Goal: Task Accomplishment & Management: Manage account settings

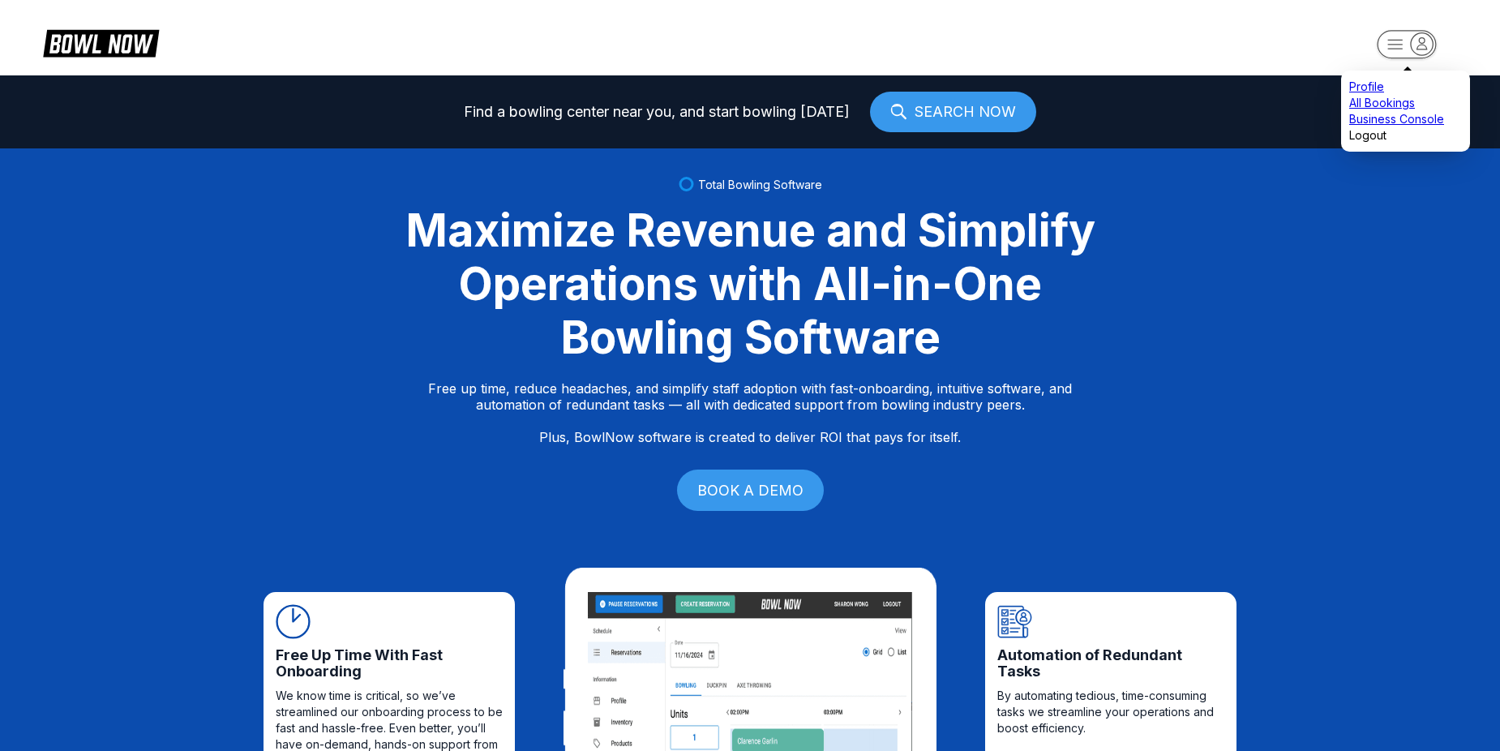
click at [1396, 43] on rect "button" at bounding box center [1406, 44] width 59 height 28
click at [1414, 127] on div "Business Console" at bounding box center [1405, 119] width 113 height 16
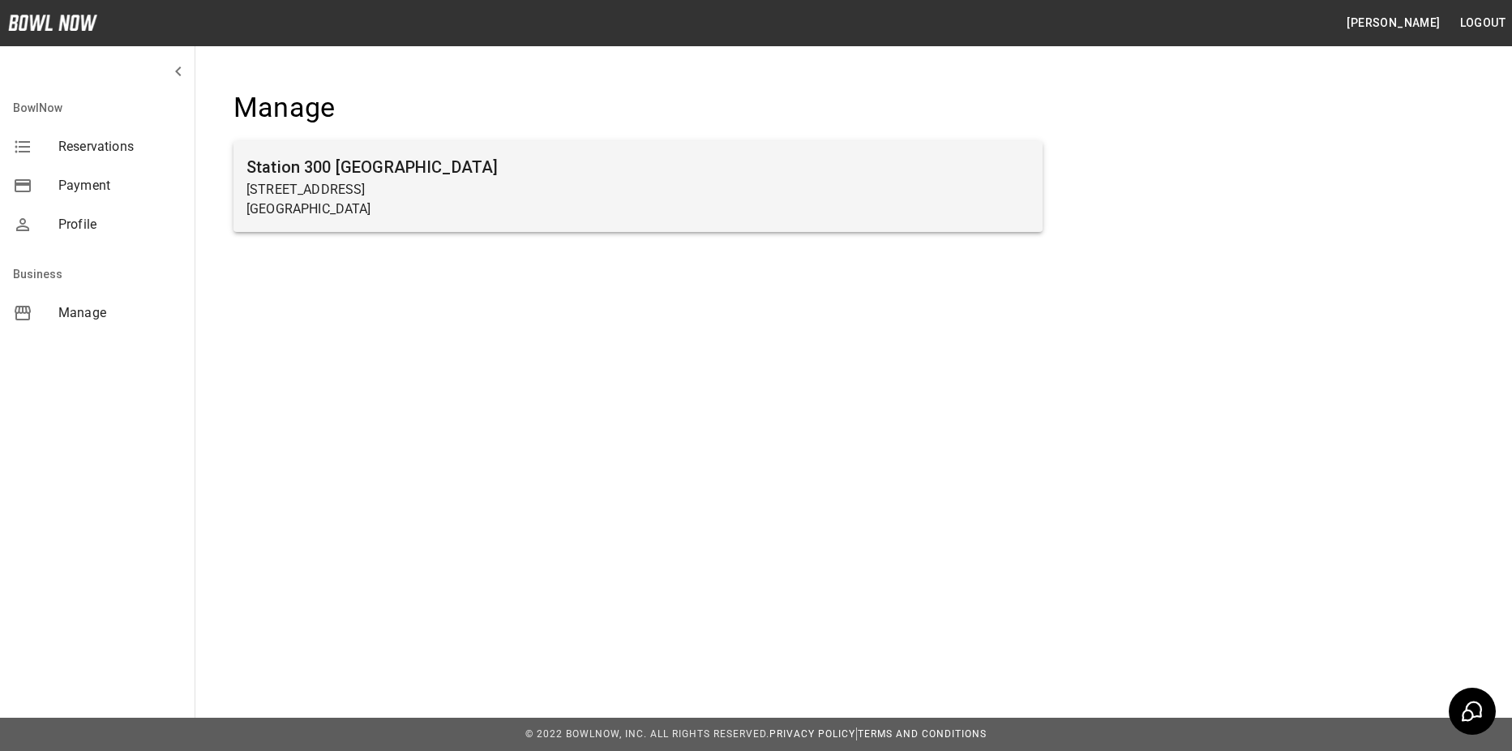
click at [661, 146] on div "Station [GEOGRAPHIC_DATA][STREET_ADDRESS]" at bounding box center [638, 186] width 809 height 91
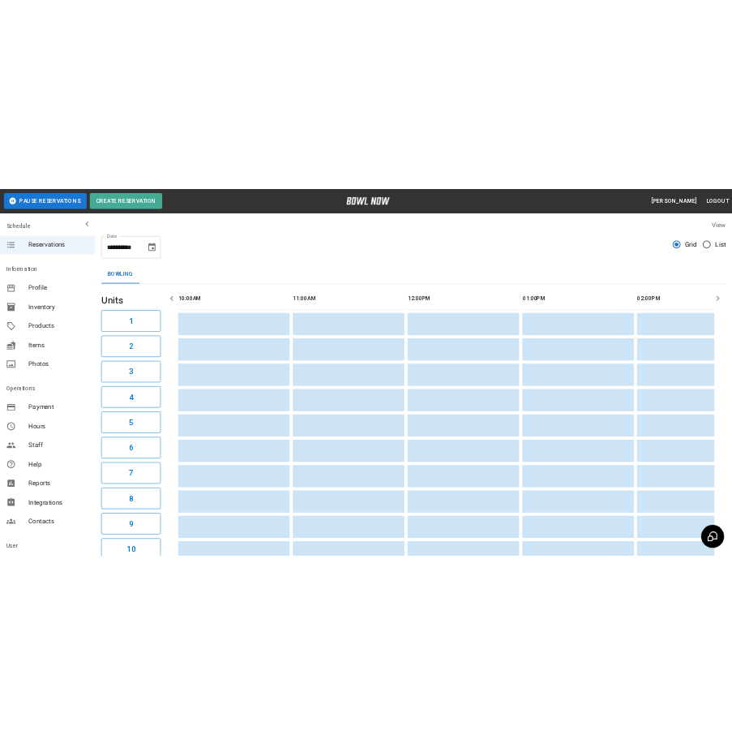
scroll to position [0, 2216]
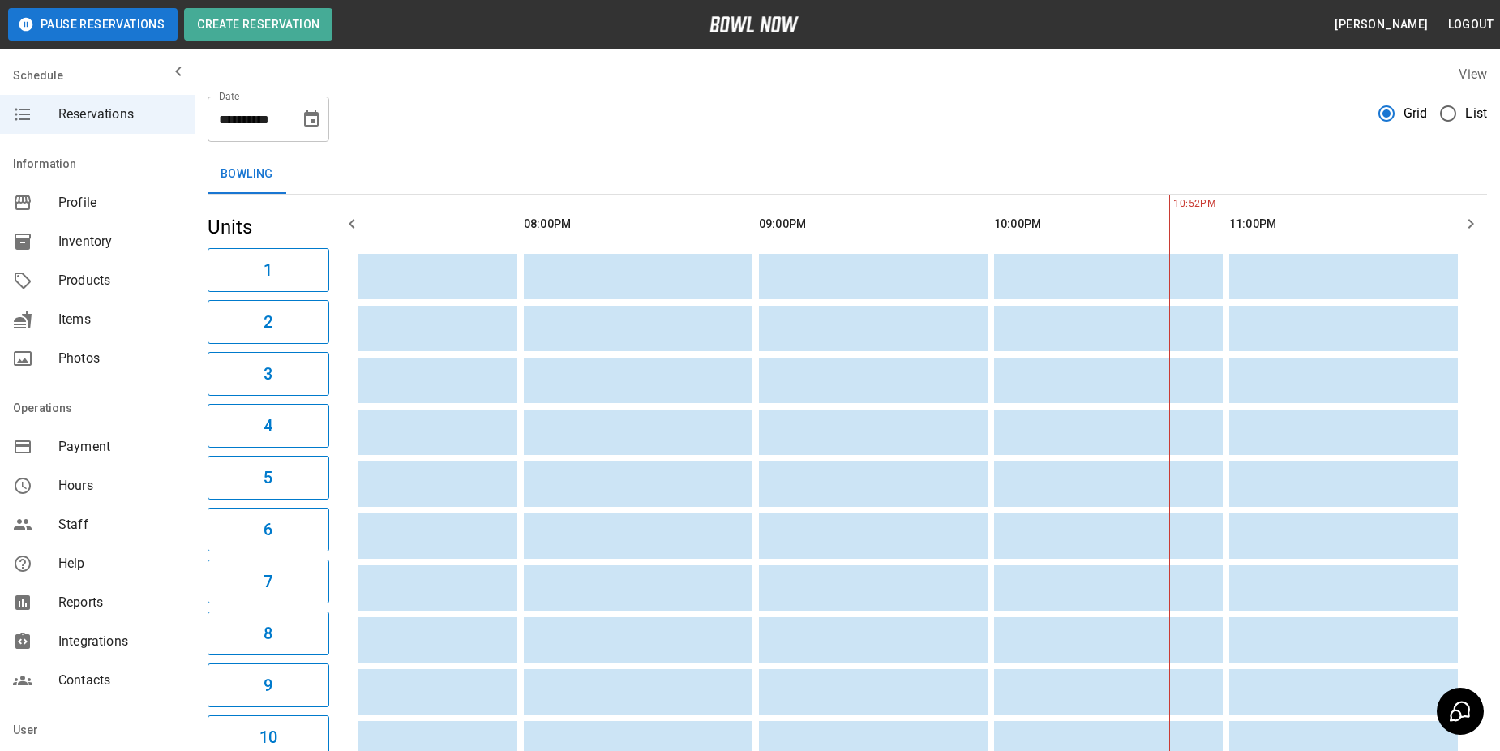
click at [1467, 122] on span "List" at bounding box center [1476, 113] width 22 height 19
